Goal: Task Accomplishment & Management: Manage account settings

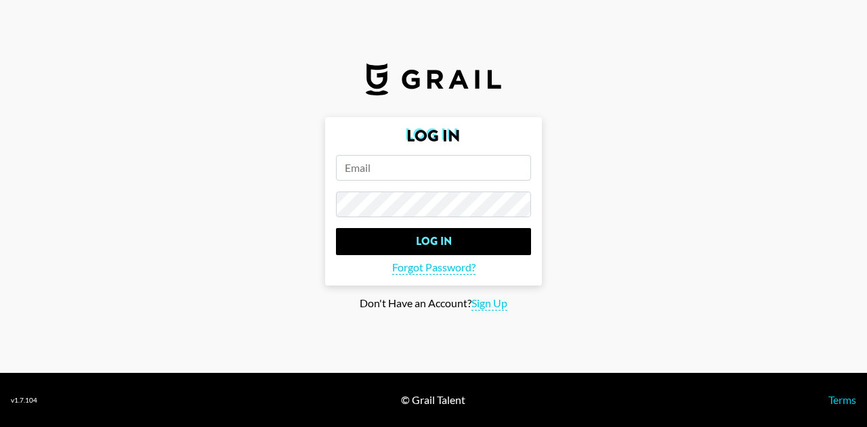
paste input "[PERSON_NAME][EMAIL_ADDRESS][DOMAIN_NAME]"
type input "[PERSON_NAME][EMAIL_ADDRESS][DOMAIN_NAME]"
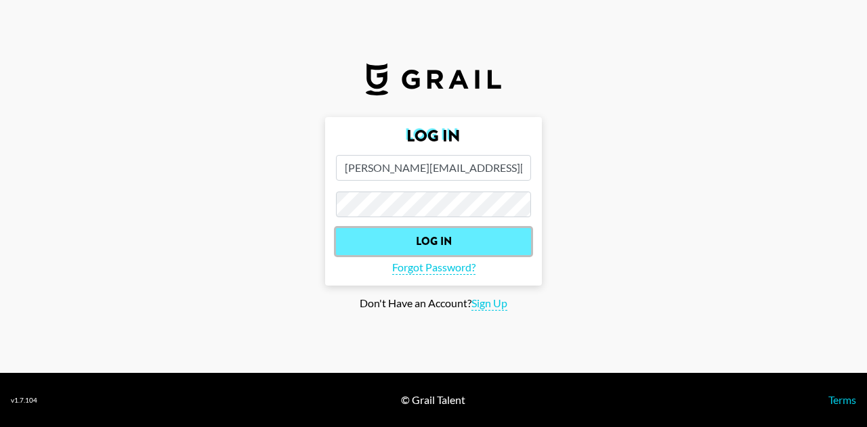
drag, startPoint x: 386, startPoint y: 240, endPoint x: 351, endPoint y: 238, distance: 34.6
click at [385, 240] on input "Log In" at bounding box center [433, 241] width 195 height 27
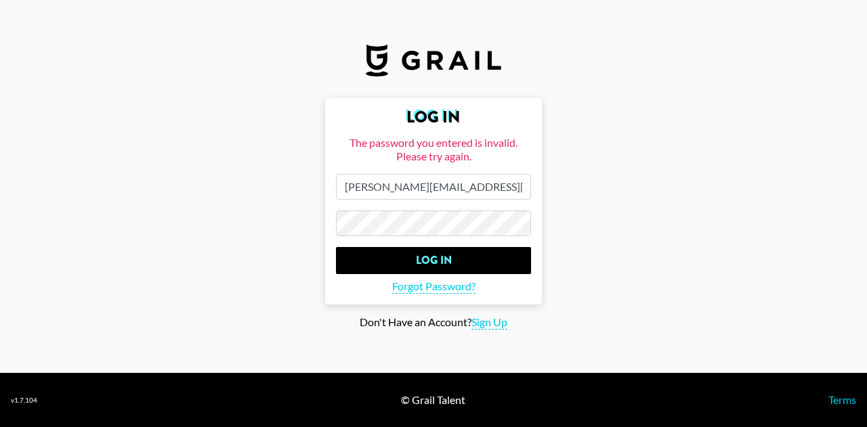
click at [334, 225] on form "Log In The password you entered is invalid. Please try again. [PERSON_NAME][EMA…" at bounding box center [433, 201] width 217 height 206
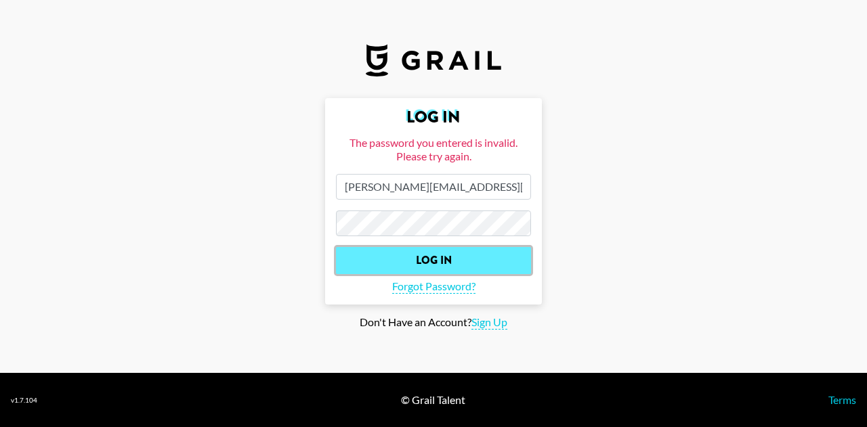
click at [392, 262] on input "Log In" at bounding box center [433, 260] width 195 height 27
click at [387, 263] on input "Log In" at bounding box center [433, 260] width 195 height 27
click at [394, 269] on input "Log In" at bounding box center [433, 260] width 195 height 27
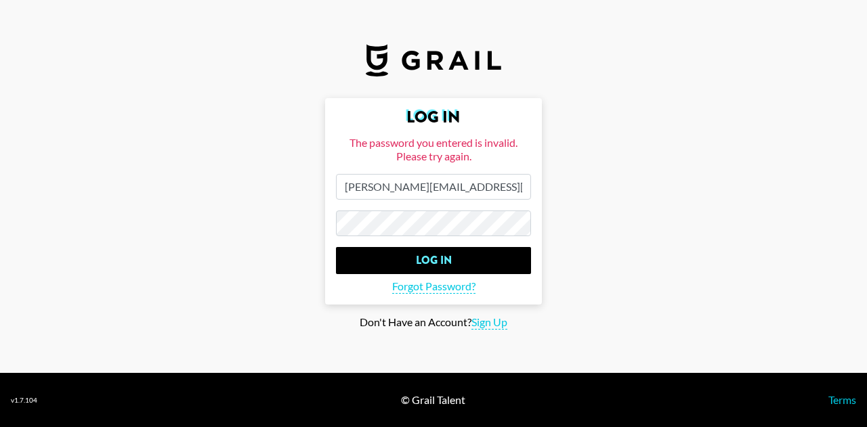
click at [317, 223] on main "Log In The password you entered is invalid. Please try again. [PERSON_NAME][EMA…" at bounding box center [433, 214] width 845 height 232
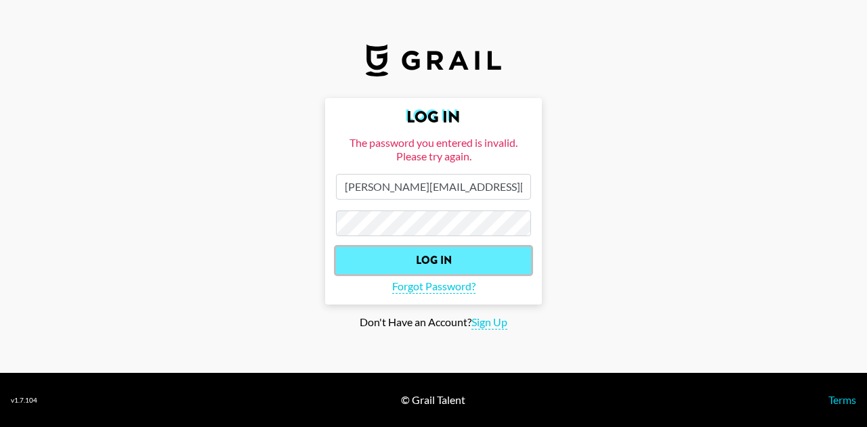
click at [408, 259] on input "Log In" at bounding box center [433, 260] width 195 height 27
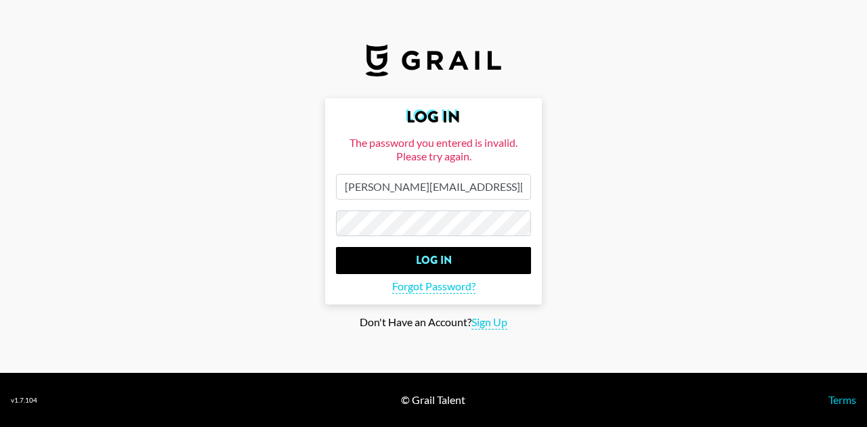
click at [232, 221] on main "Log In The password you entered is invalid. Please try again. [PERSON_NAME][EMA…" at bounding box center [433, 214] width 845 height 232
click at [487, 316] on span "Sign Up" at bounding box center [489, 322] width 36 height 14
type input "Sign Up"
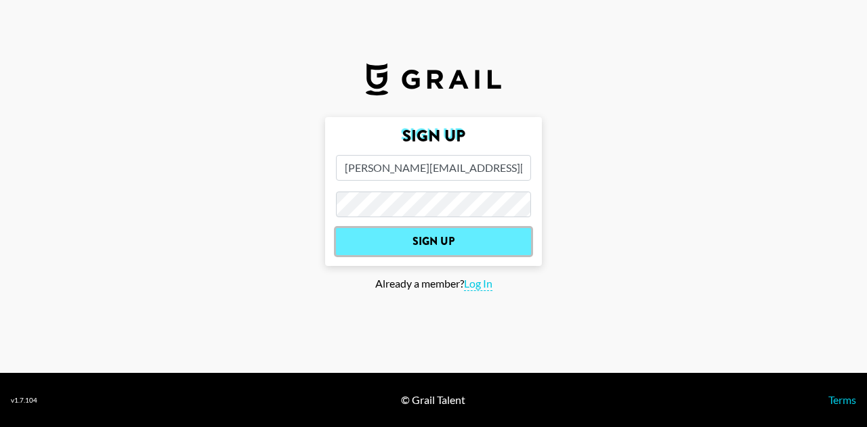
click at [437, 244] on input "Sign Up" at bounding box center [433, 241] width 195 height 27
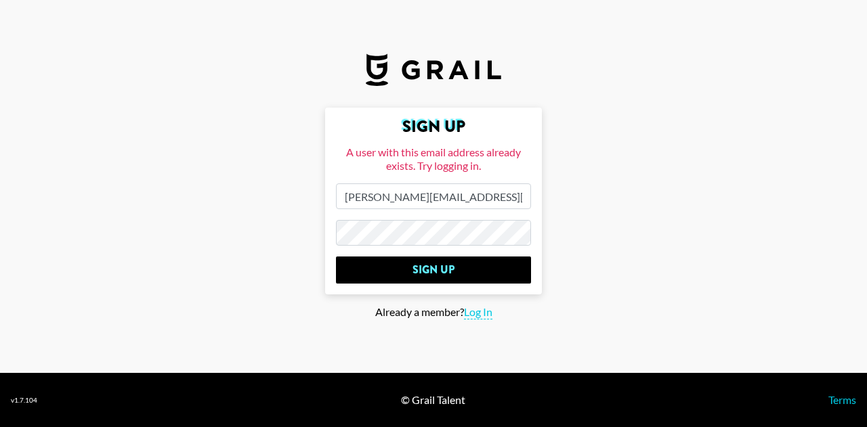
click at [318, 207] on main "Sign Up A user with this email address already exists. Try logging in. [PERSON_…" at bounding box center [433, 214] width 845 height 212
click at [251, 201] on main "Sign Up A user with this email address already exists. Try logging in. [PERSON_…" at bounding box center [433, 214] width 845 height 212
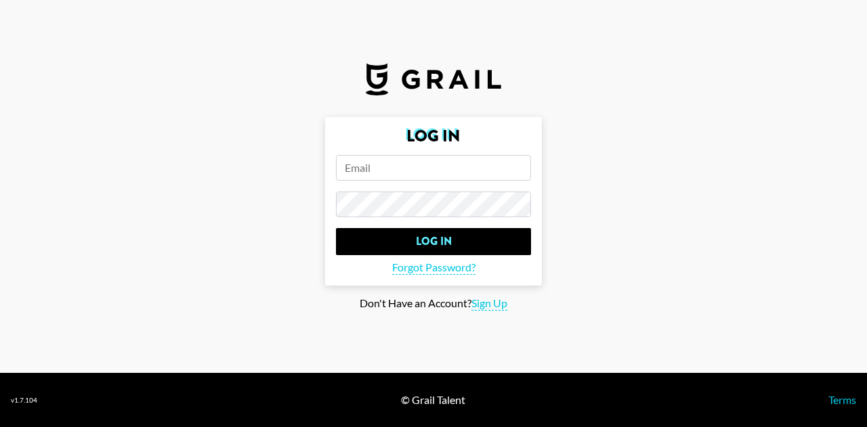
click at [387, 173] on input "email" at bounding box center [433, 168] width 195 height 26
type input "[PERSON_NAME][EMAIL_ADDRESS][DOMAIN_NAME]"
click at [423, 269] on span "Forgot Password?" at bounding box center [433, 268] width 83 height 14
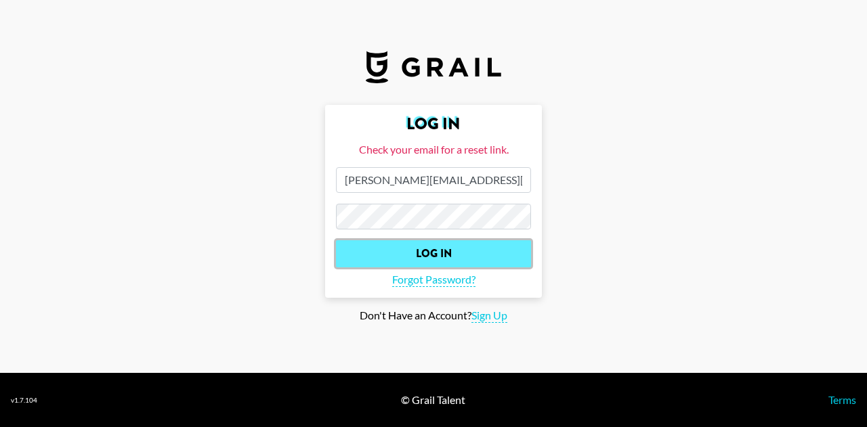
click at [378, 252] on input "Log In" at bounding box center [433, 253] width 195 height 27
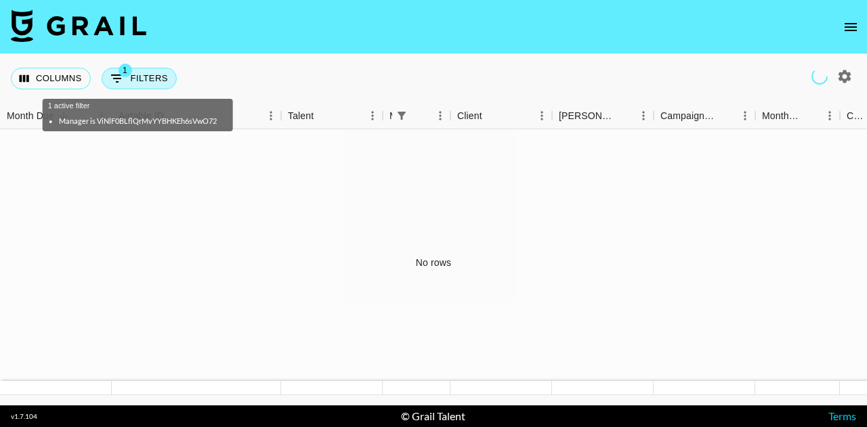
click at [137, 78] on button "1 Filters" at bounding box center [139, 79] width 75 height 22
select select "managerIds"
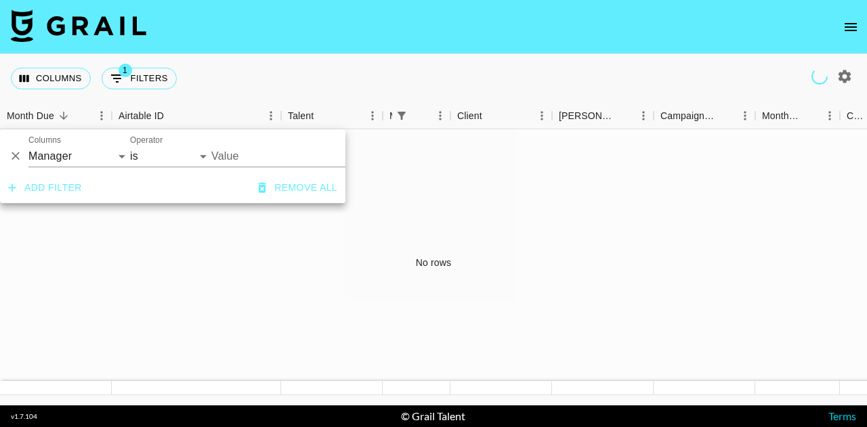
click at [110, 308] on div "No rows" at bounding box center [433, 262] width 867 height 266
